Goal: Transaction & Acquisition: Purchase product/service

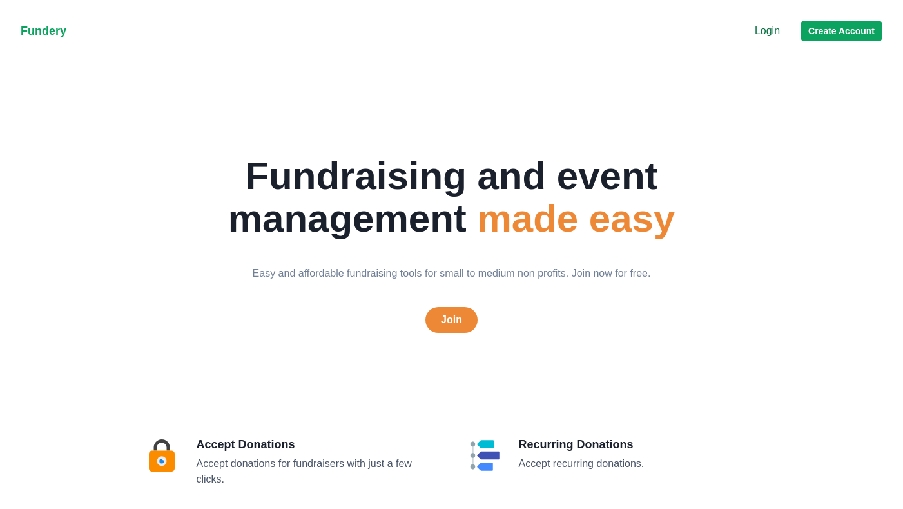
click at [785, 39] on div "Login Create Account" at bounding box center [819, 31] width 128 height 21
click at [778, 33] on p "Login" at bounding box center [767, 30] width 25 height 15
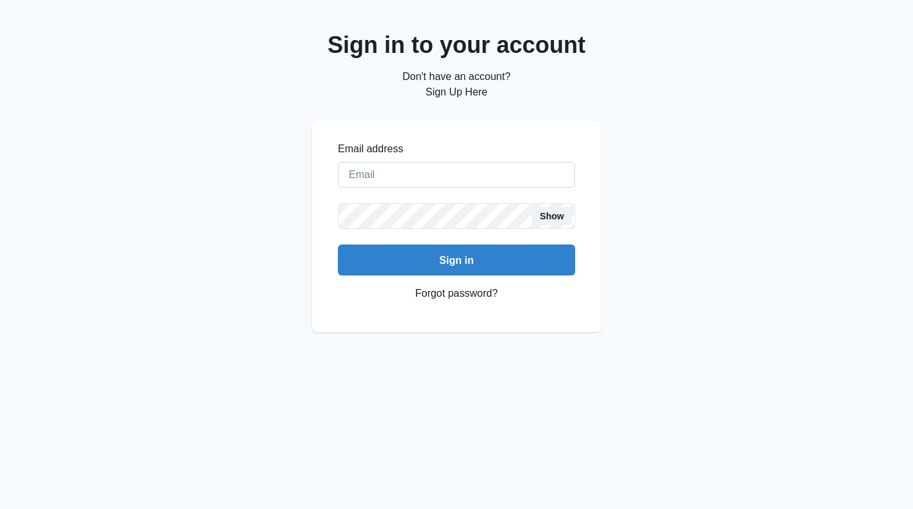
click at [456, 173] on input "Email address" at bounding box center [456, 175] width 237 height 26
type input "creaumond@gmail"
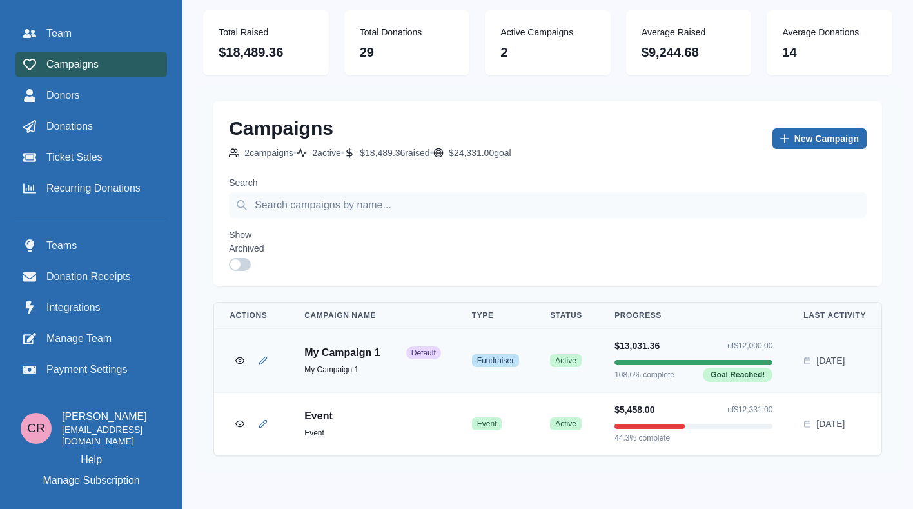
click at [806, 132] on link "New Campaign" at bounding box center [819, 138] width 94 height 21
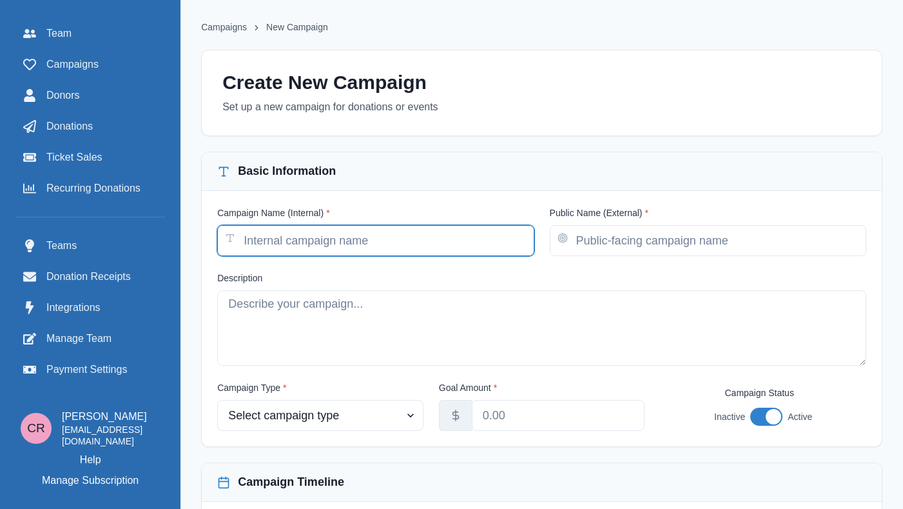
click at [309, 236] on input "Campaign Name (Internal) *" at bounding box center [375, 240] width 317 height 31
type input "New Campaign"
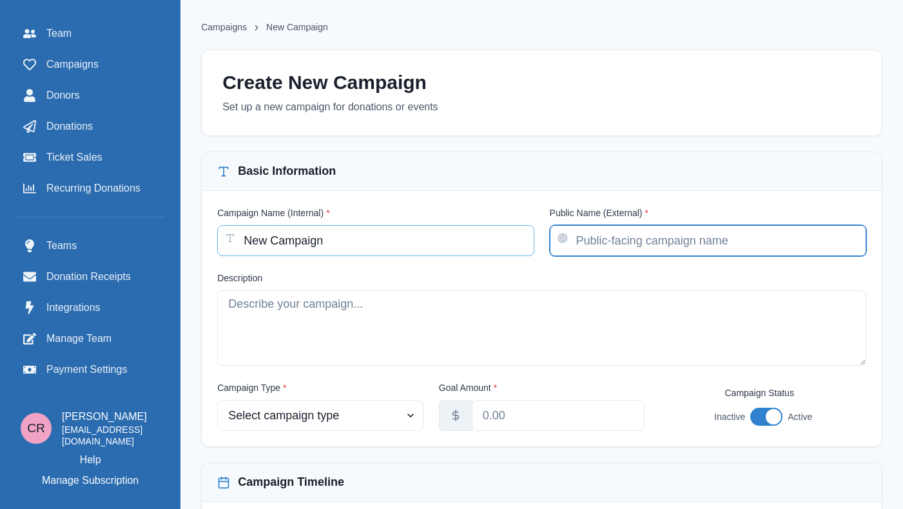
paste input "New Campaign"
type input "New Campaign"
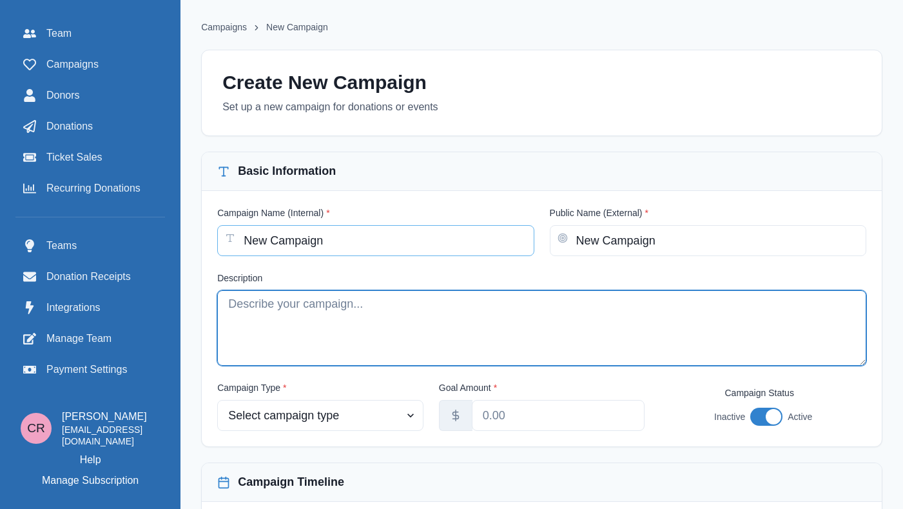
paste textarea "New Campaign"
type textarea "New Campaign"
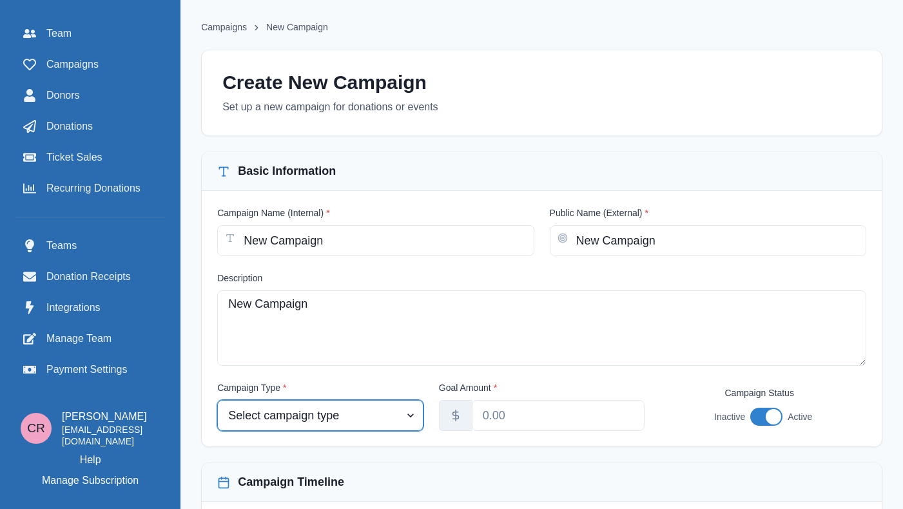
select select "event"
click at [249, 400] on select "Select campaign type Event Fundraiser Other" at bounding box center [320, 415] width 206 height 31
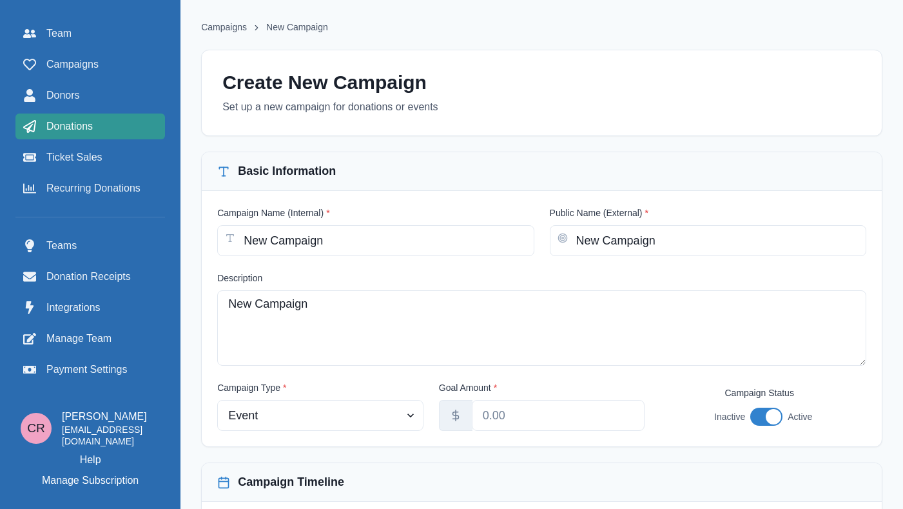
click at [86, 128] on span "Donations" at bounding box center [69, 126] width 46 height 15
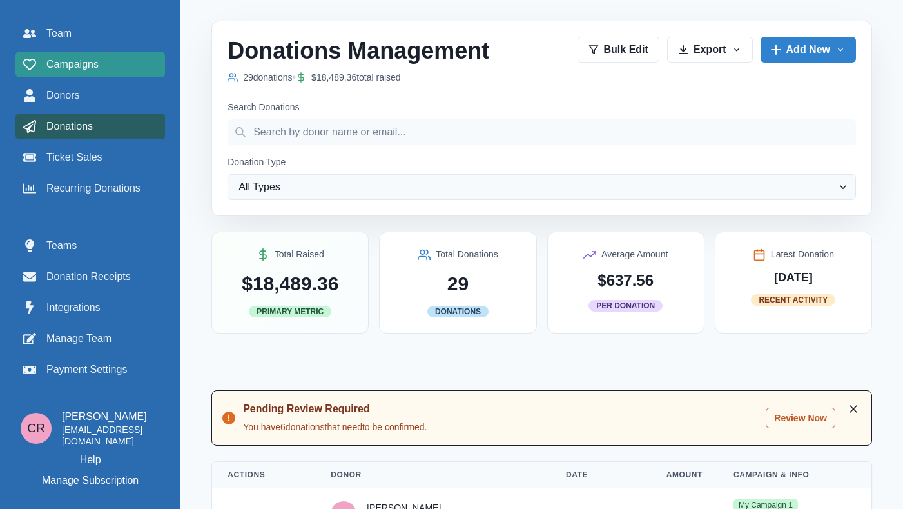
click at [88, 68] on span "Campaigns" at bounding box center [72, 64] width 52 height 15
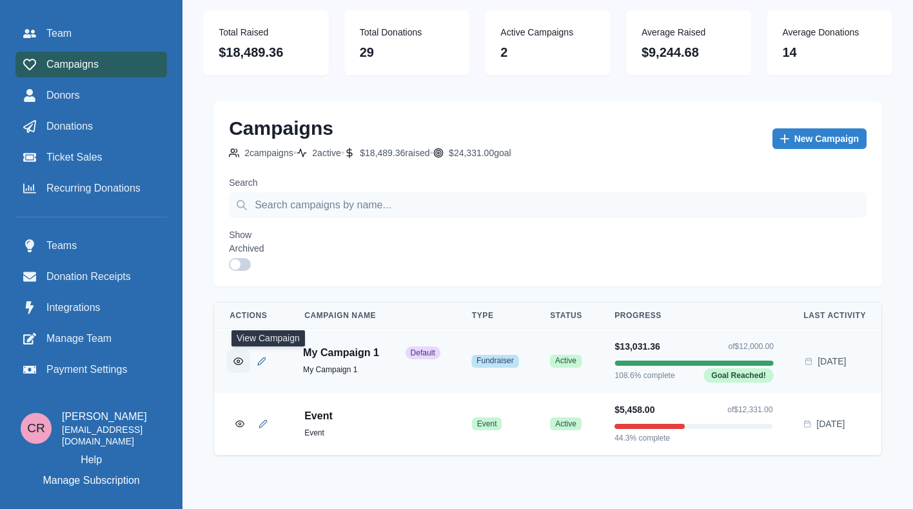
click at [249, 367] on button "View Campaign" at bounding box center [238, 360] width 23 height 23
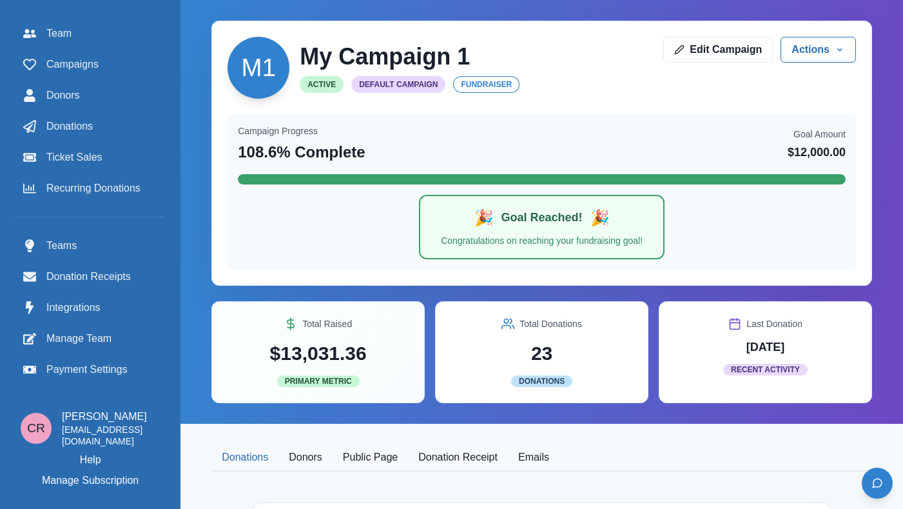
scroll to position [264, 0]
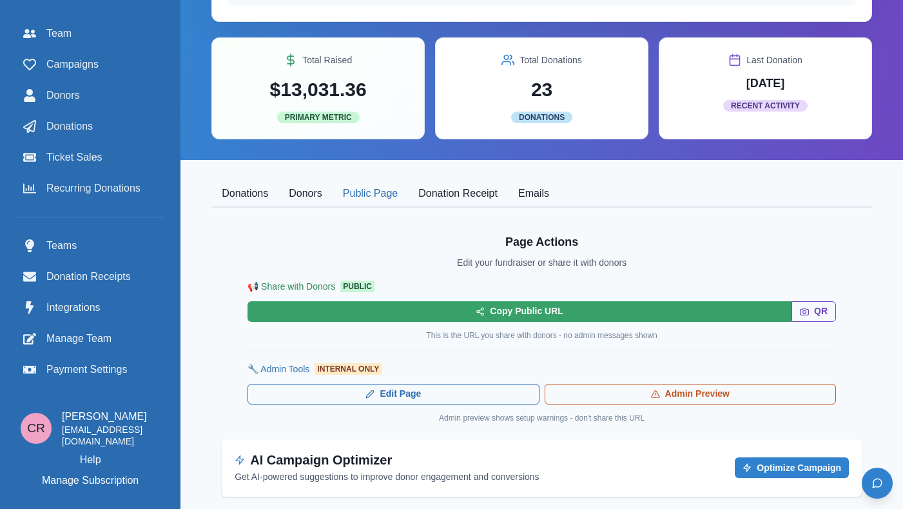
click at [408, 193] on button "Public Page" at bounding box center [370, 193] width 75 height 27
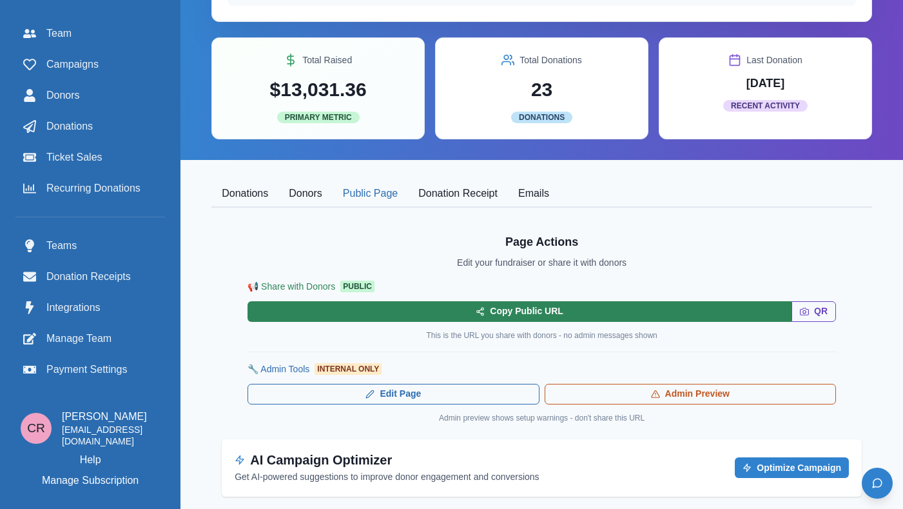
click at [604, 311] on button "Copy Public URL" at bounding box center [520, 311] width 544 height 21
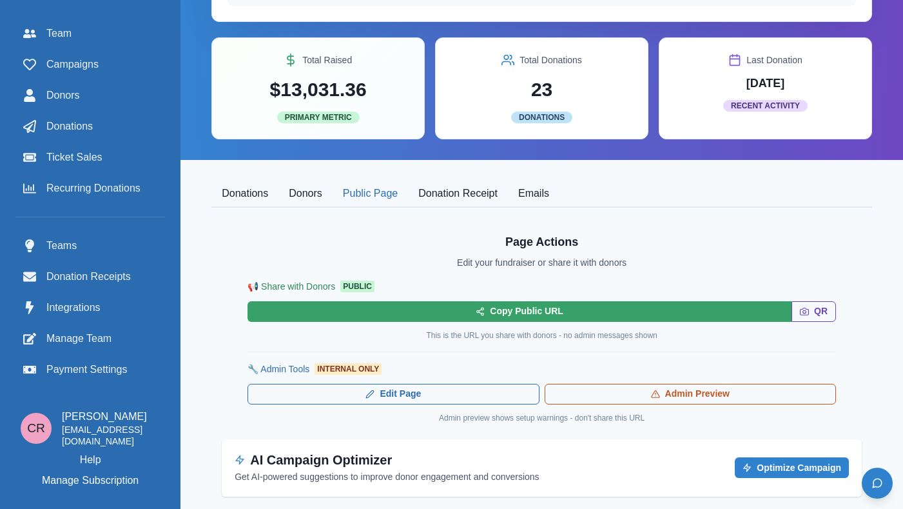
click at [331, 188] on button "Donors" at bounding box center [305, 193] width 54 height 27
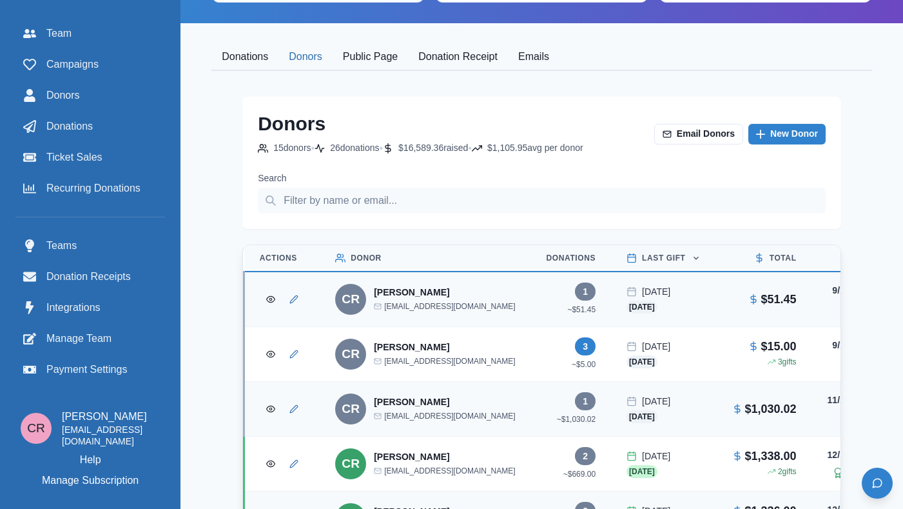
scroll to position [402, 0]
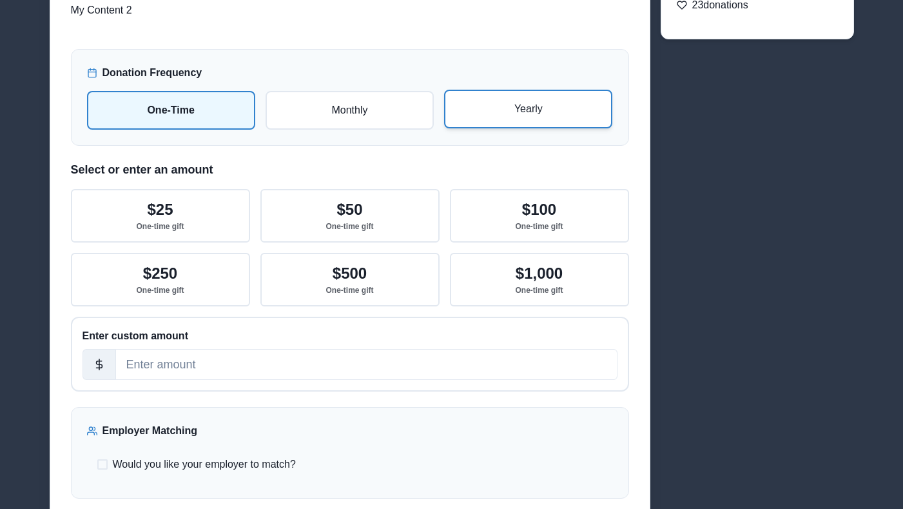
scroll to position [159, 0]
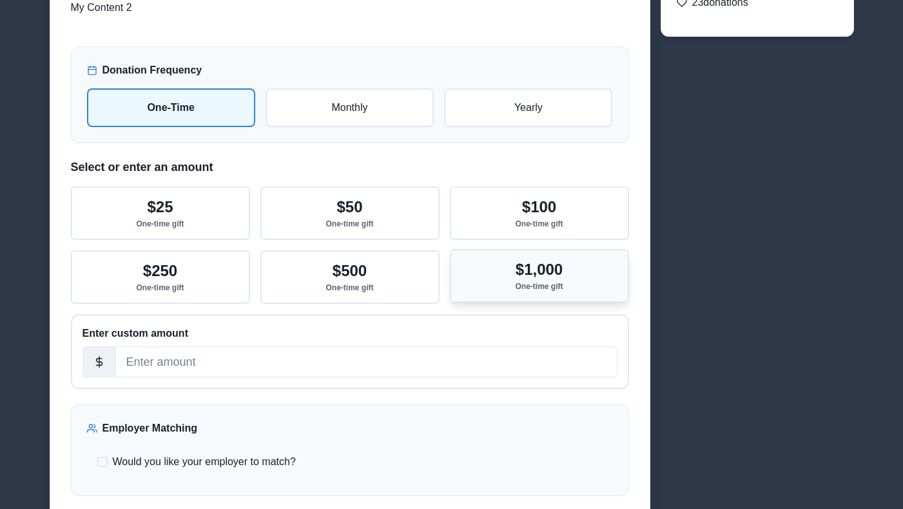
click at [540, 269] on p "$1,000" at bounding box center [539, 269] width 47 height 19
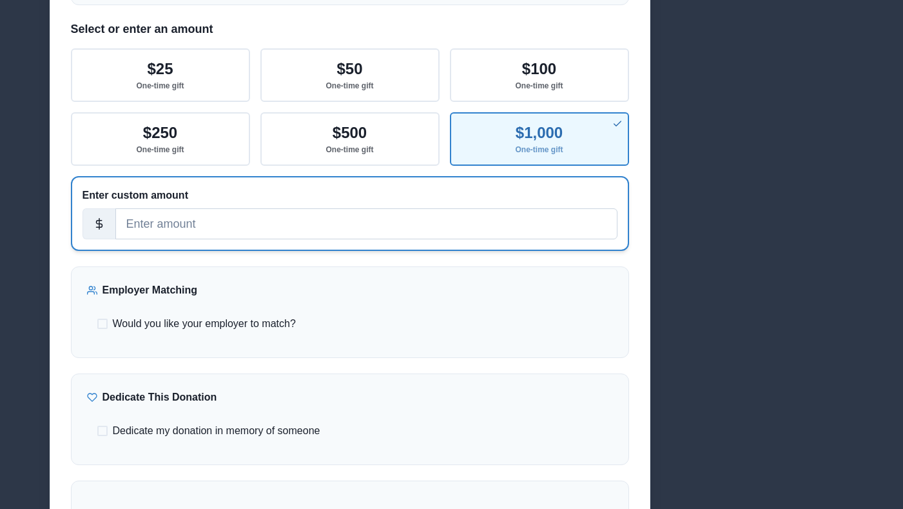
scroll to position [279, 0]
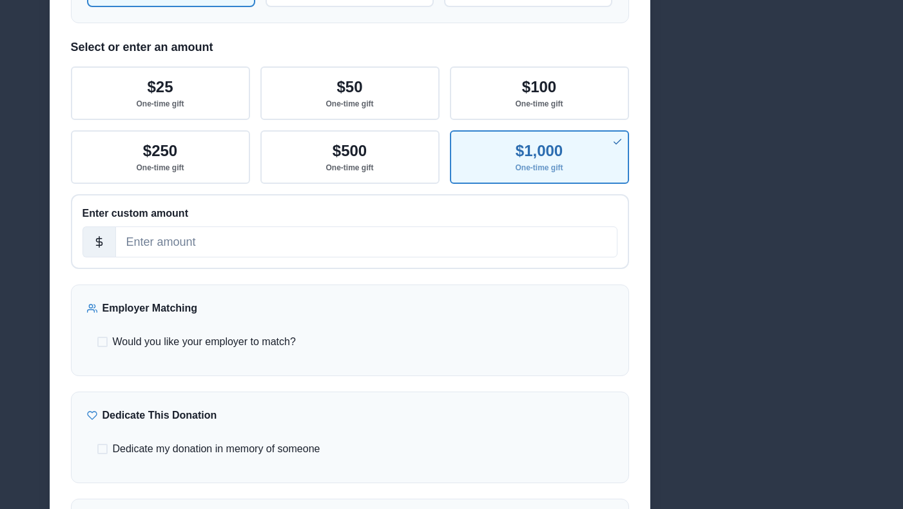
click at [356, 333] on div "Would you like your employer to match? If eligible, we'll be in touch. Employer…" at bounding box center [350, 342] width 526 height 36
click at [285, 339] on span "Would you like your employer to match?" at bounding box center [204, 341] width 183 height 15
click at [97, 342] on input "Would you like your employer to match?" at bounding box center [97, 342] width 1 height 1
checkbox input "true"
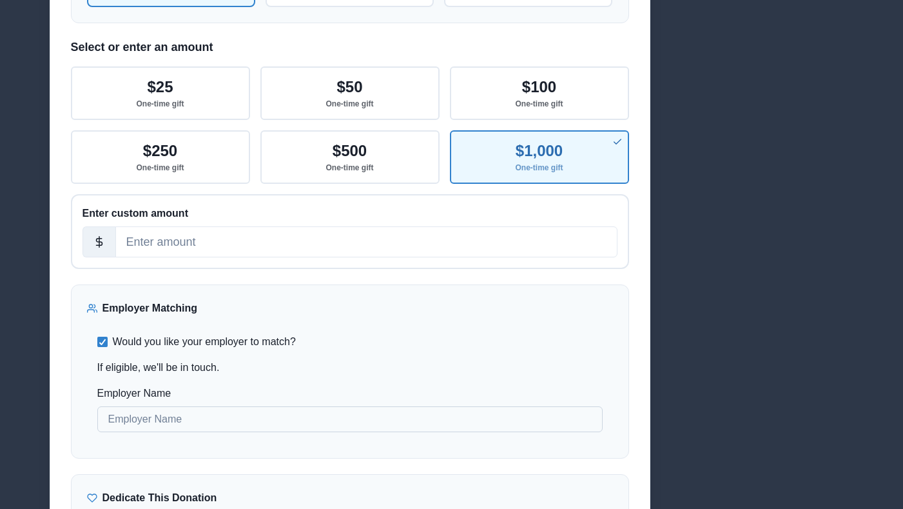
click at [287, 424] on input "Employer Name" at bounding box center [349, 419] width 505 height 26
click at [124, 390] on label "Employer Name" at bounding box center [346, 392] width 498 height 15
click at [124, 406] on input "Employer Name" at bounding box center [349, 419] width 505 height 26
drag, startPoint x: 124, startPoint y: 390, endPoint x: 146, endPoint y: 390, distance: 22.6
click at [146, 390] on label "Employer Name" at bounding box center [346, 392] width 498 height 15
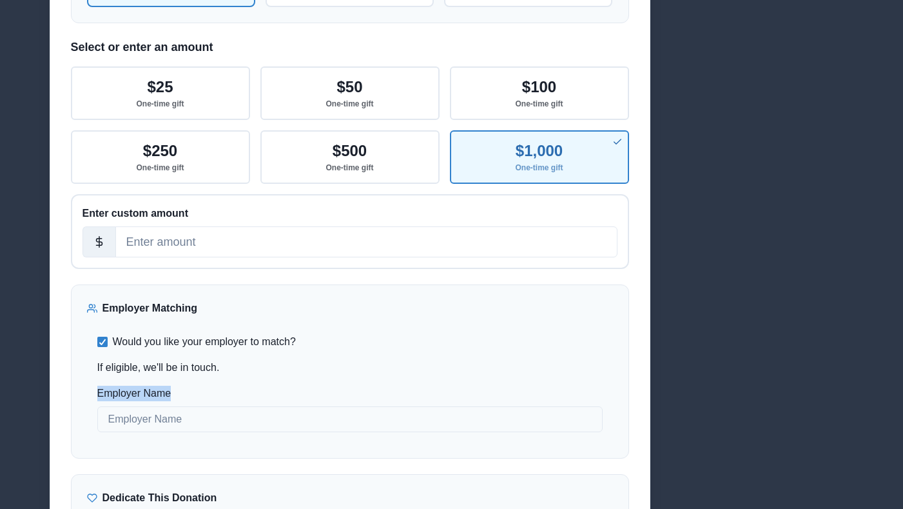
click at [146, 406] on input "Employer Name" at bounding box center [349, 419] width 505 height 26
copy label "Employer Name"
click at [171, 417] on input "Employer Name" at bounding box center [349, 419] width 505 height 26
paste input "Employer Name"
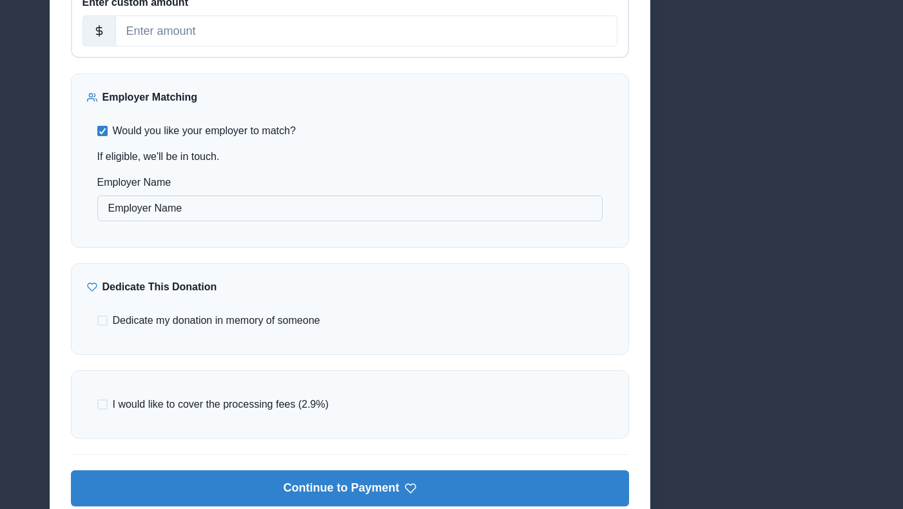
scroll to position [623, 0]
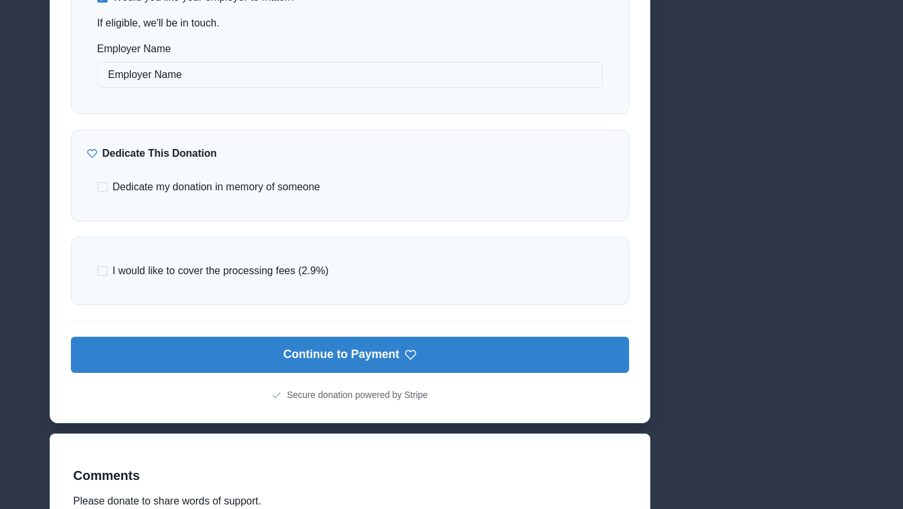
click at [135, 188] on span "Dedicate my donation in memory of someone" at bounding box center [217, 186] width 208 height 15
type input "Employer Name"
click at [97, 188] on input "Dedicate my donation in memory of someone" at bounding box center [97, 187] width 1 height 1
checkbox input "true"
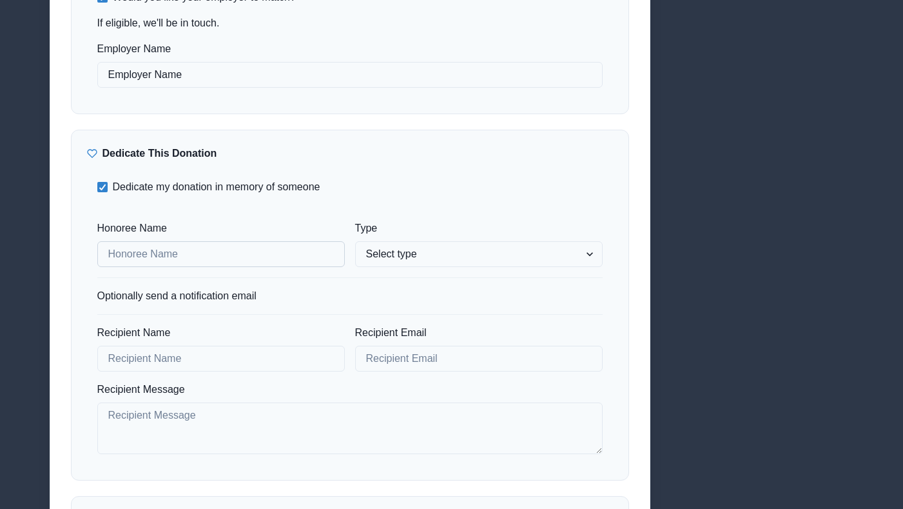
click at [178, 260] on input "Honoree Name" at bounding box center [221, 254] width 248 height 26
type input "Connor Reaumonnnnd"
click at [398, 270] on div "Honoree Name Connor Reaumonnnnd Type Select type In honor of In memory of Optio…" at bounding box center [349, 336] width 505 height 233
select select "honor"
click at [355, 241] on select "Select type In honor of In memory of" at bounding box center [479, 254] width 248 height 26
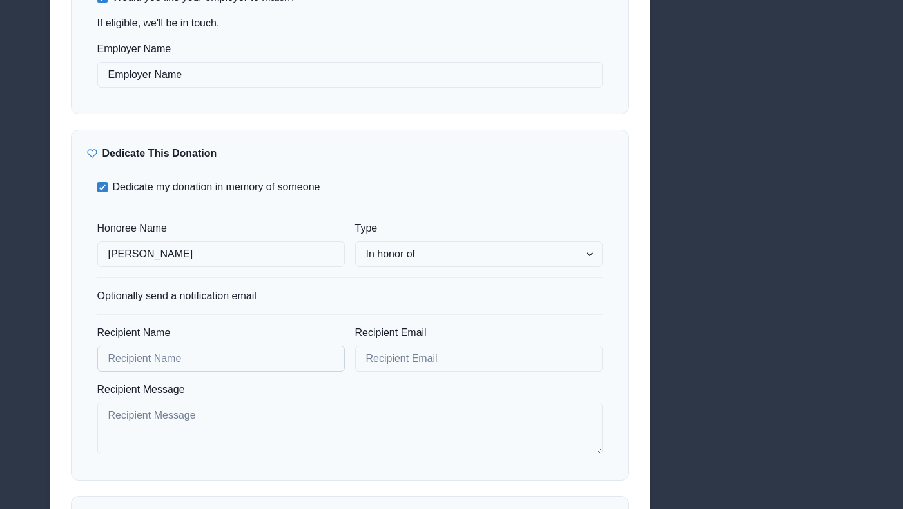
click at [214, 359] on input "Recipient Name" at bounding box center [221, 359] width 248 height 26
type input "o"
type input "Connor Reaumonnnnd"
type input "creaumond@gmail.com"
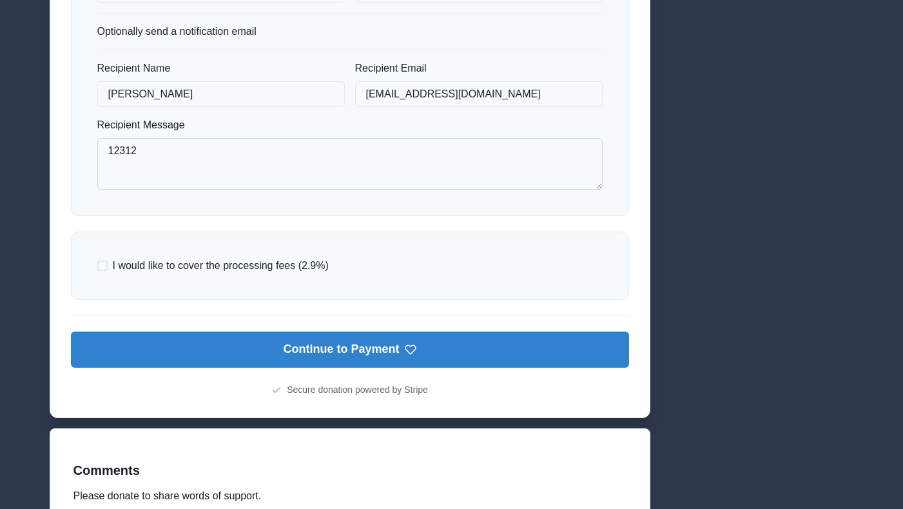
scroll to position [957, 0]
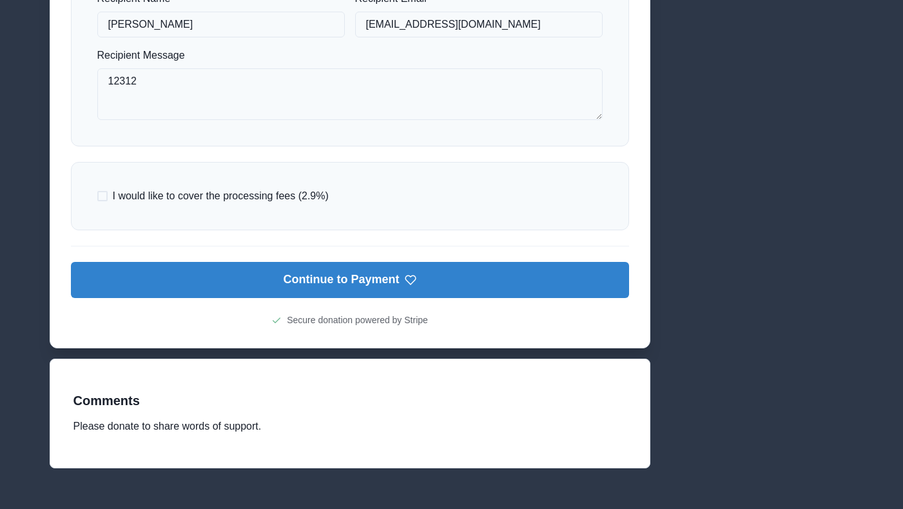
click at [257, 202] on span "I would like to cover the processing fees (2.9%)" at bounding box center [221, 195] width 216 height 15
type textarea "12312"
click at [97, 197] on input "I would like to cover the processing fees (2.9%)" at bounding box center [97, 196] width 1 height 1
checkbox input "true"
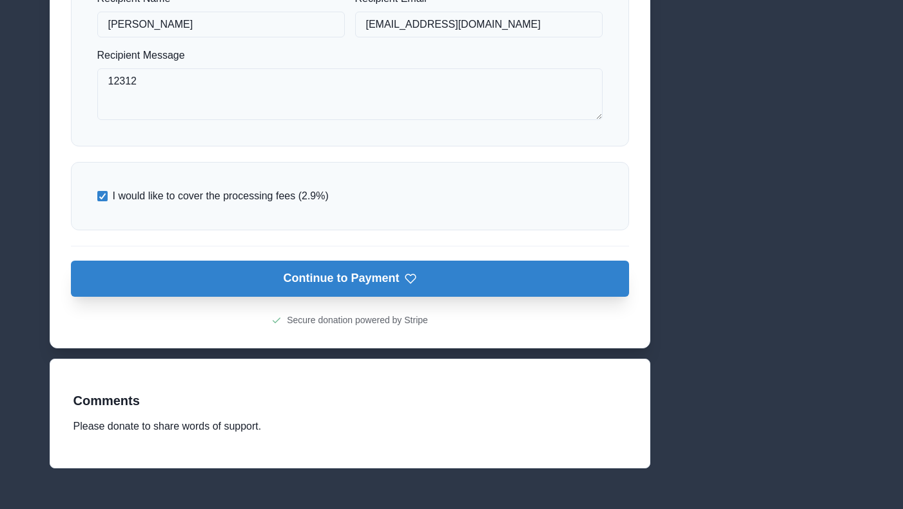
click at [305, 286] on button "Continue to Payment" at bounding box center [350, 278] width 558 height 36
